Goal: Find contact information: Find contact information

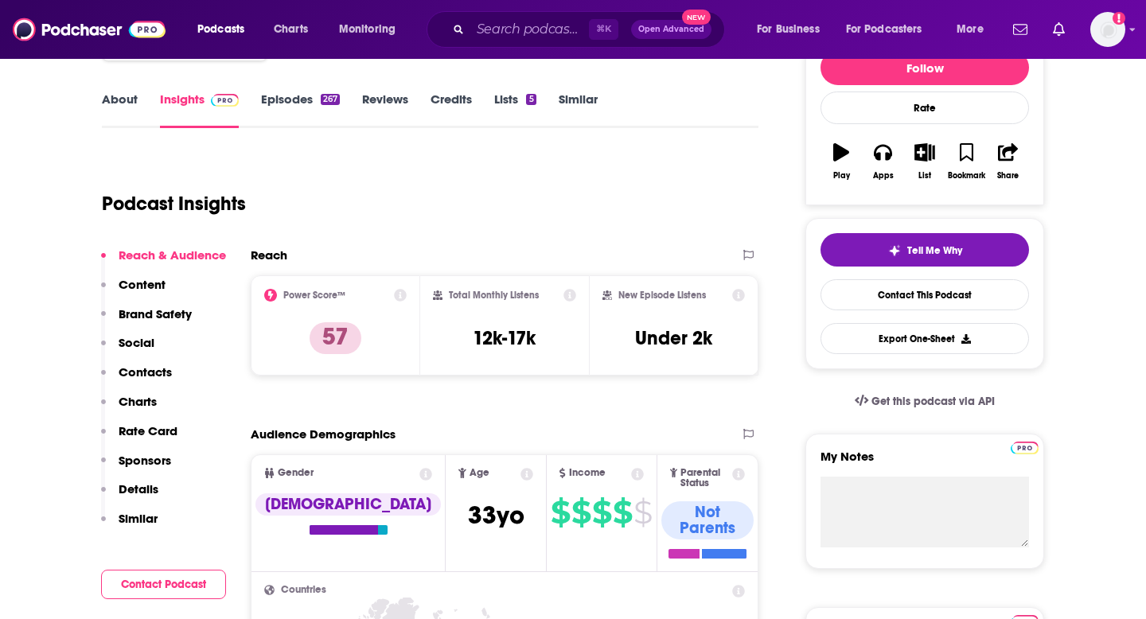
scroll to position [229, 0]
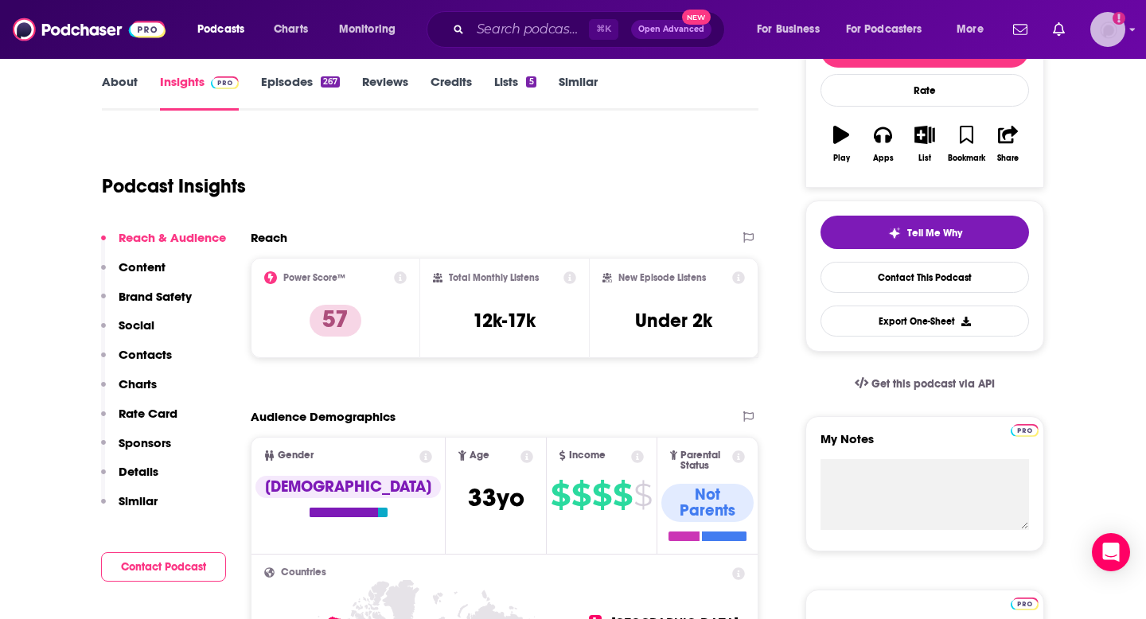
click at [1108, 32] on img "Logged in as danikarchmer" at bounding box center [1107, 29] width 35 height 35
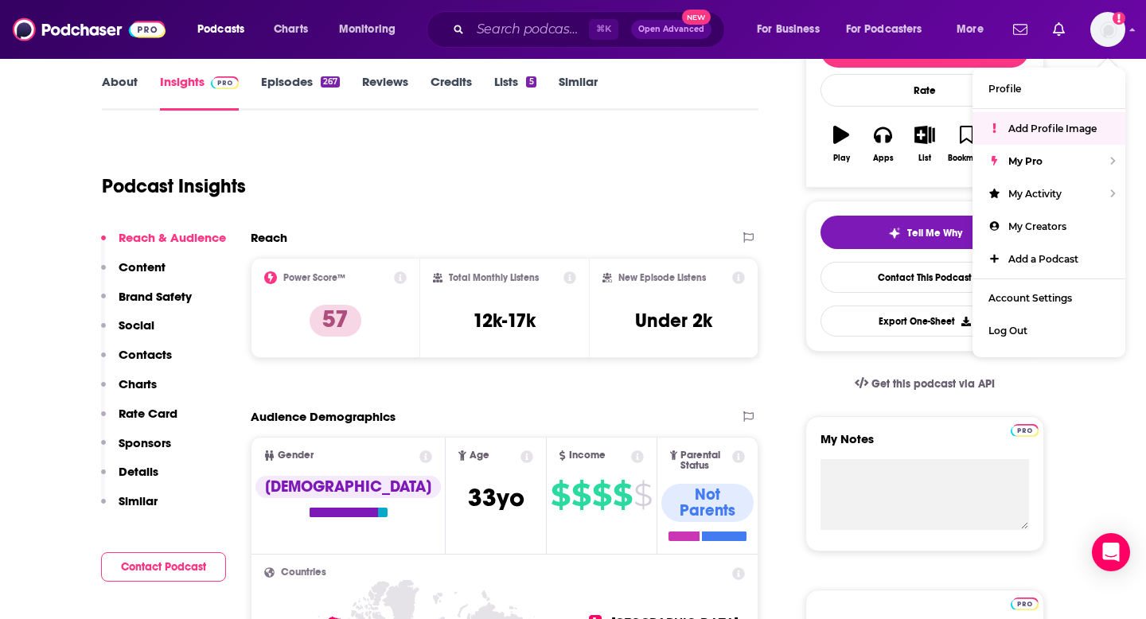
click at [643, 199] on div "Podcast Insights" at bounding box center [424, 176] width 644 height 81
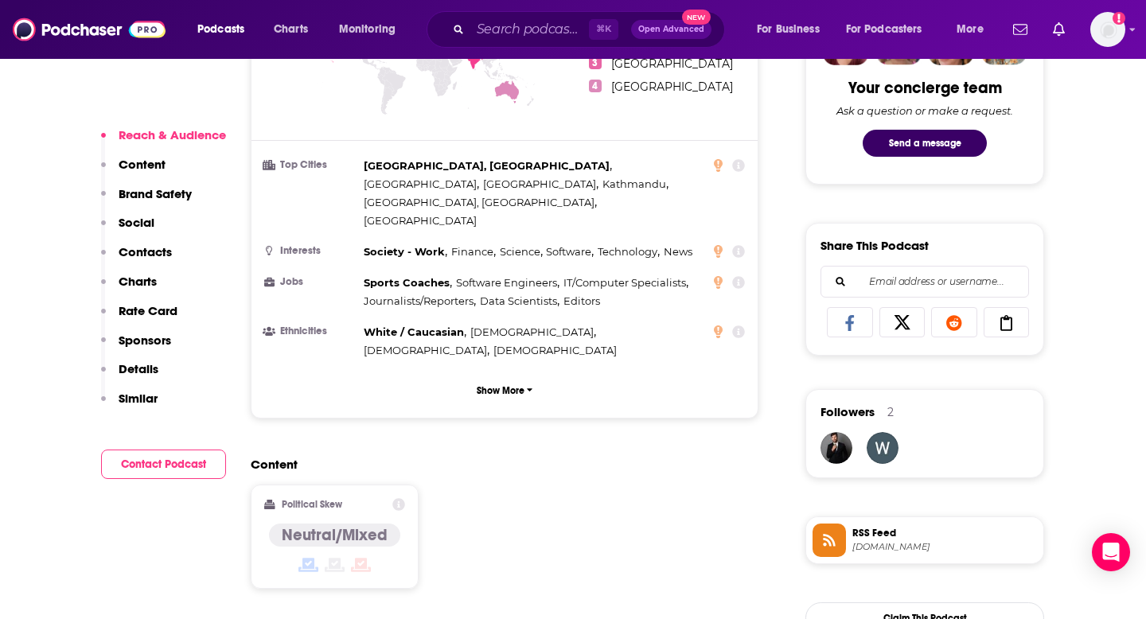
scroll to position [853, 0]
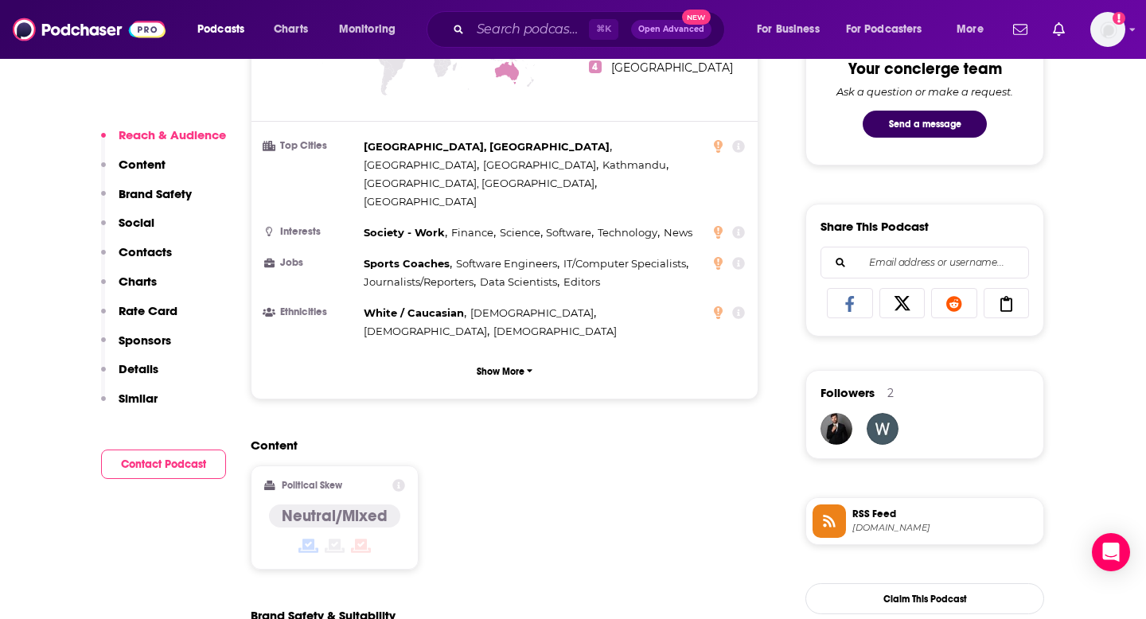
click at [155, 247] on p "Contacts" at bounding box center [145, 251] width 53 height 15
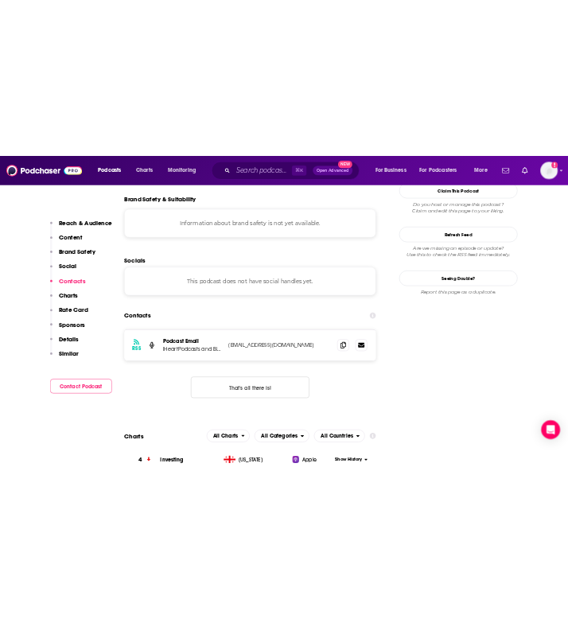
scroll to position [1394, 0]
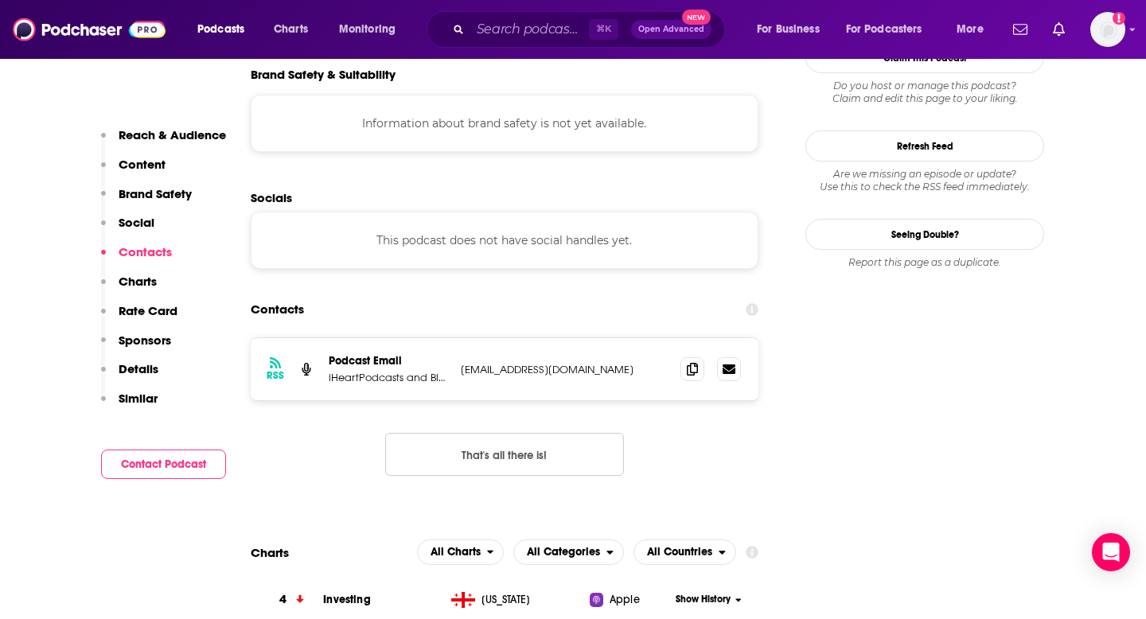
click at [421, 371] on p "iHeartPodcasts and Bloomberg" at bounding box center [388, 378] width 119 height 14
click at [730, 364] on icon at bounding box center [728, 369] width 13 height 10
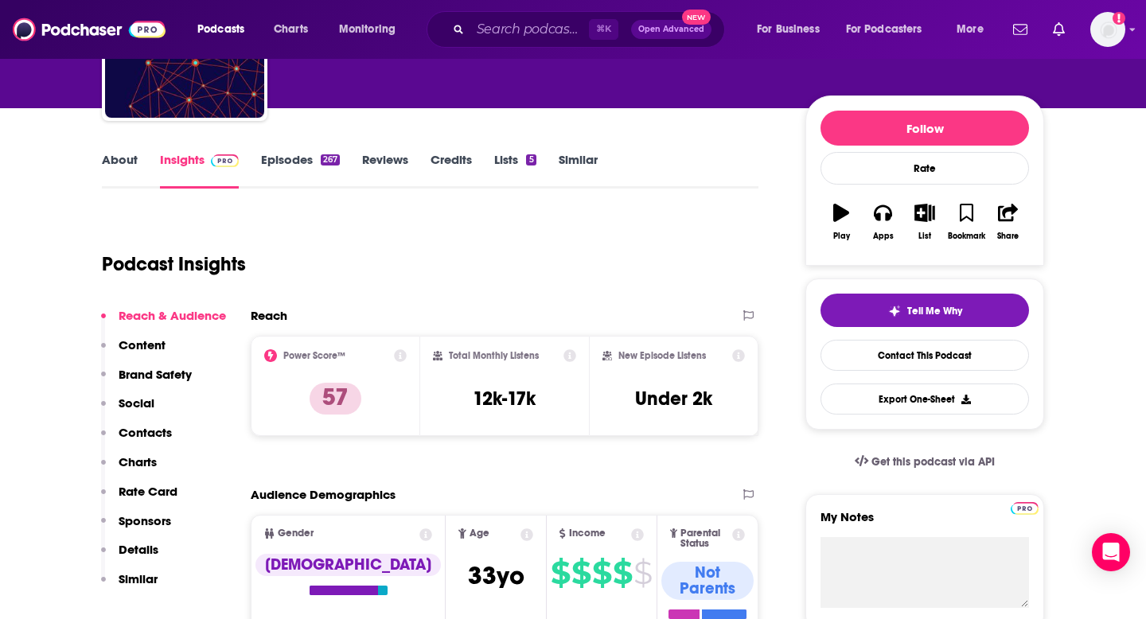
scroll to position [354, 0]
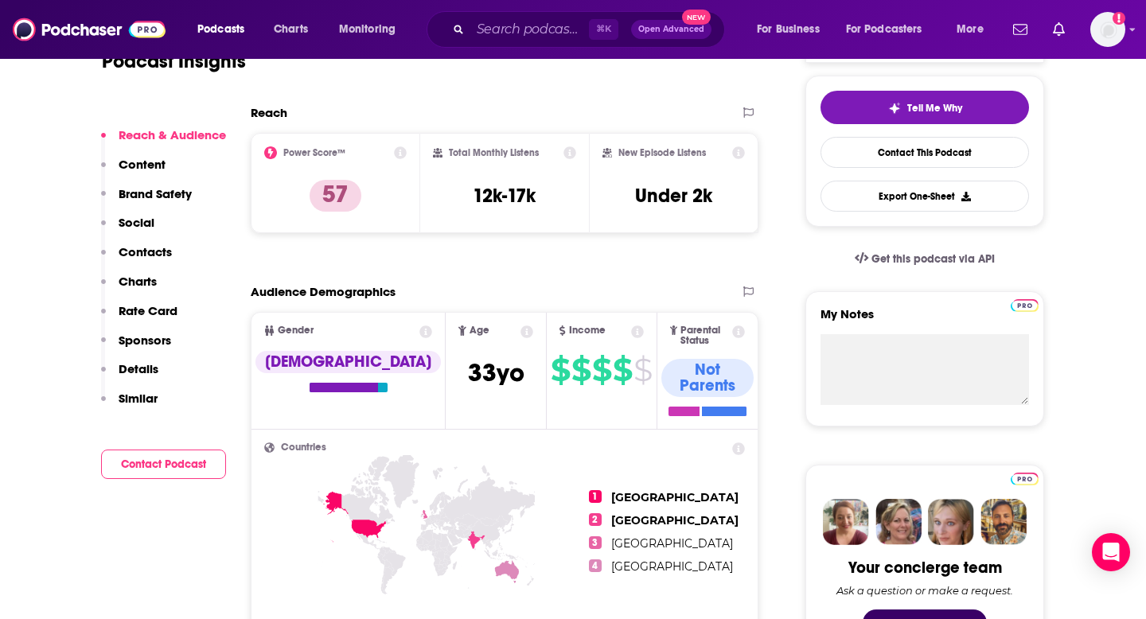
click at [146, 251] on p "Contacts" at bounding box center [145, 251] width 53 height 15
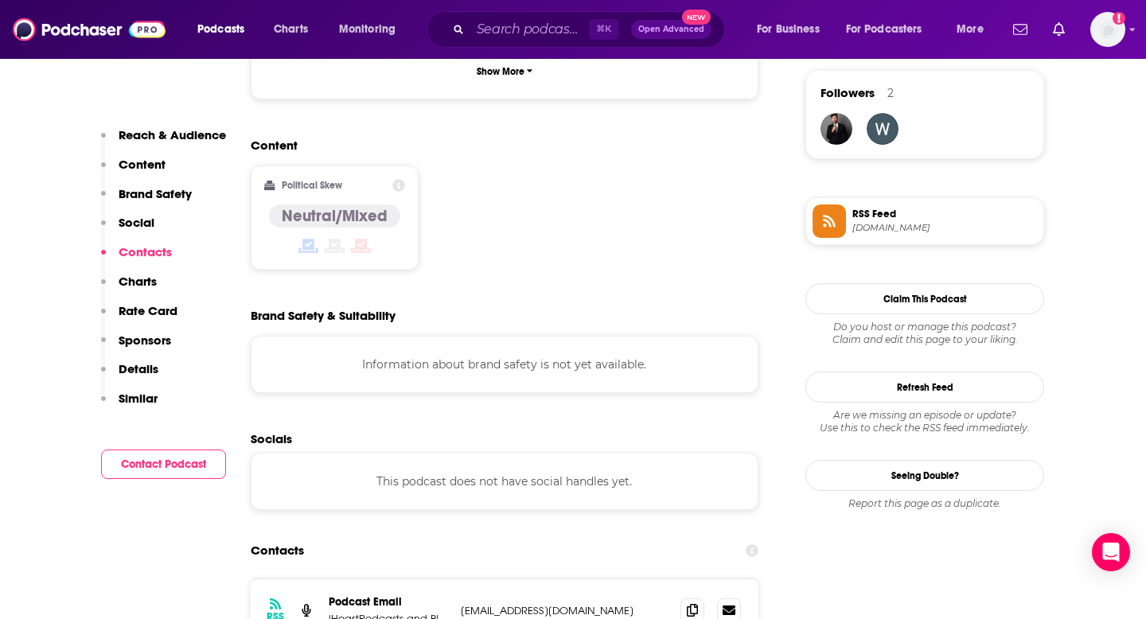
scroll to position [1394, 0]
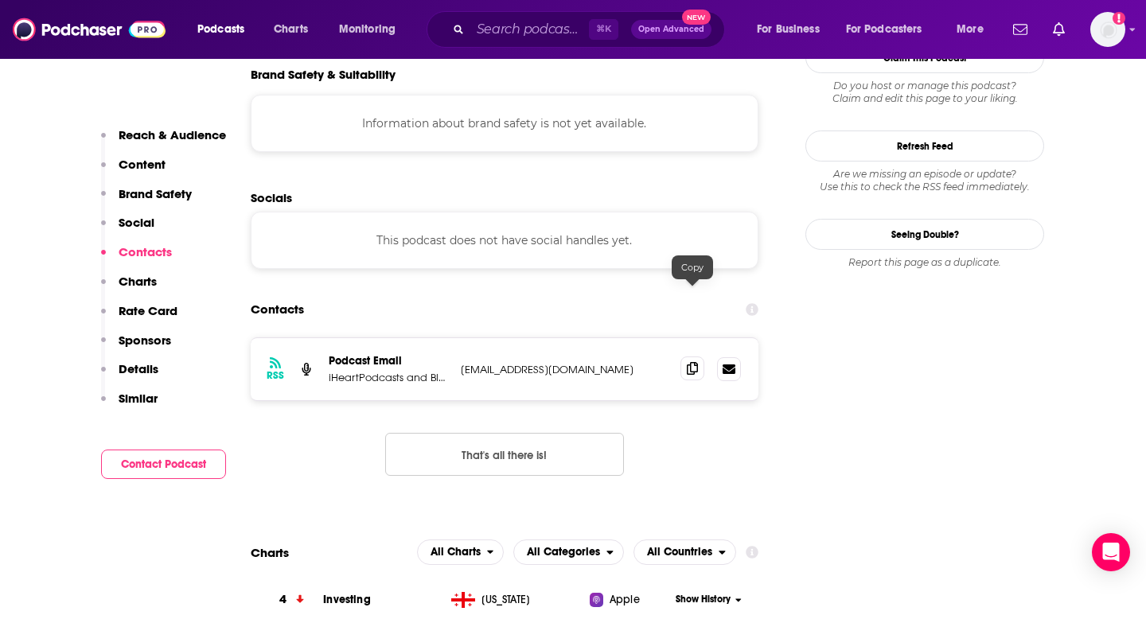
click at [688, 362] on icon at bounding box center [692, 368] width 11 height 13
click at [690, 362] on icon at bounding box center [692, 368] width 11 height 13
